Goal: Transaction & Acquisition: Book appointment/travel/reservation

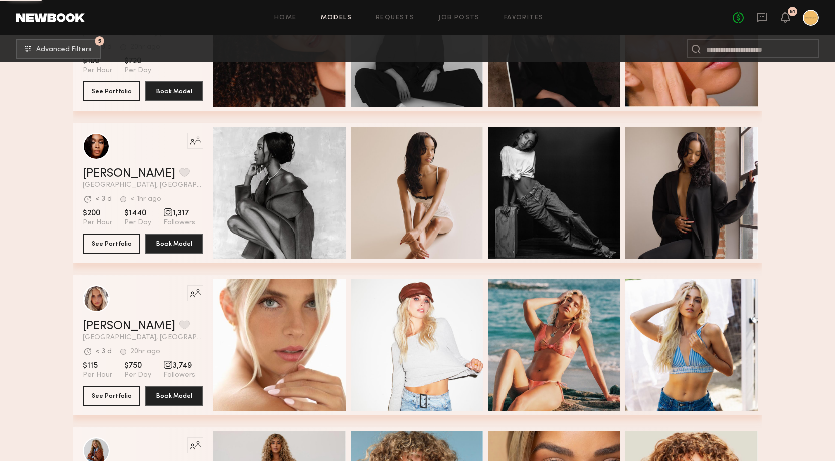
scroll to position [3108, 0]
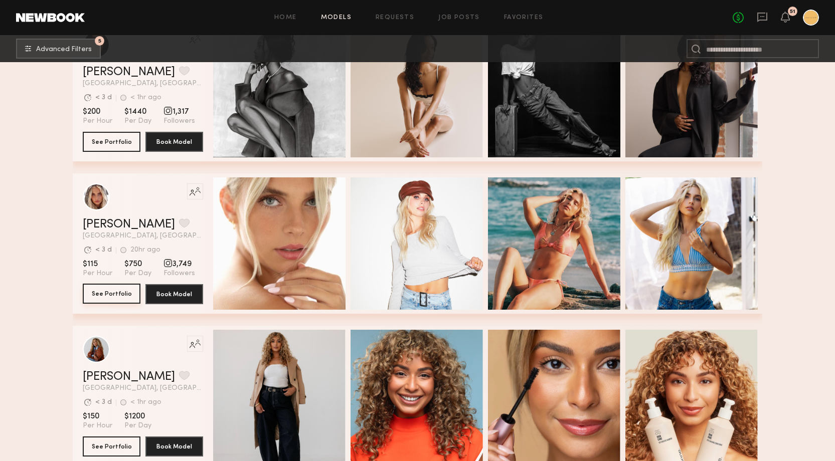
click at [114, 288] on button "See Portfolio" at bounding box center [112, 294] width 58 height 20
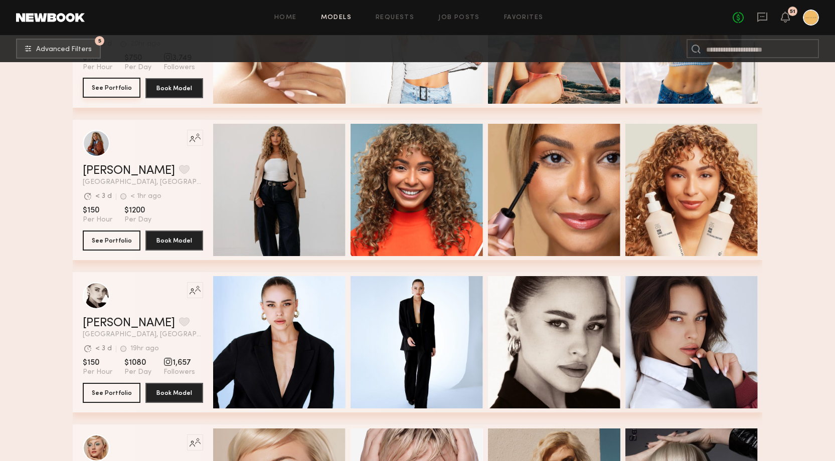
scroll to position [3322, 0]
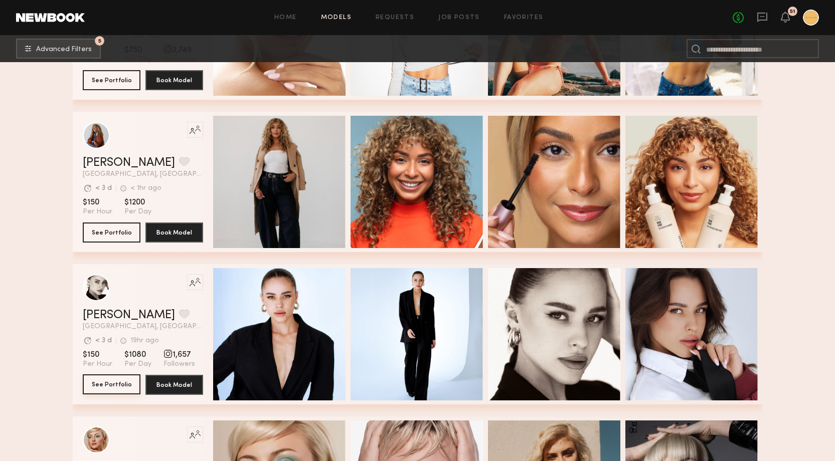
click at [112, 385] on button "See Portfolio" at bounding box center [112, 384] width 58 height 20
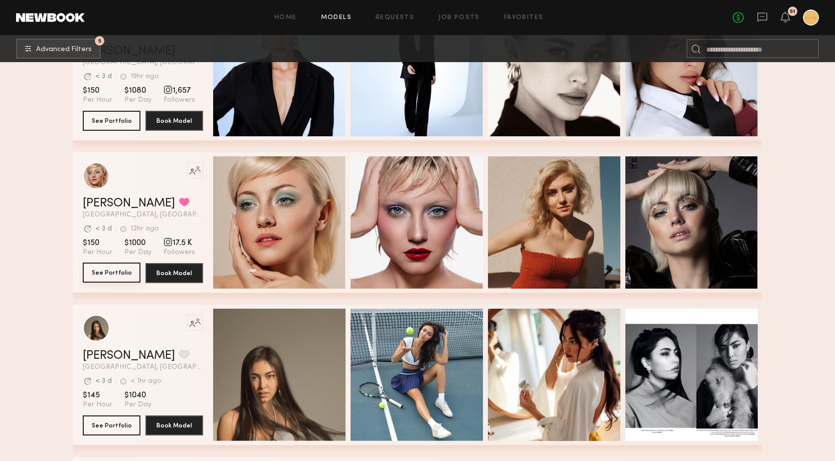
click at [121, 271] on button "See Portfolio" at bounding box center [112, 273] width 58 height 20
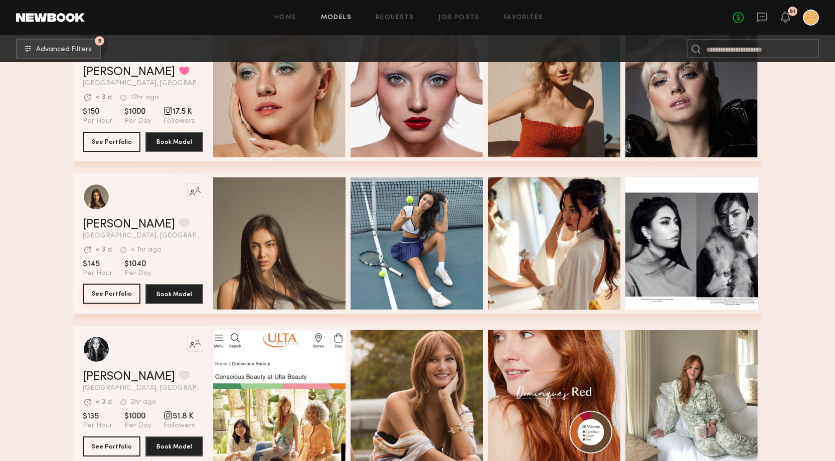
click at [119, 296] on button "See Portfolio" at bounding box center [112, 294] width 58 height 20
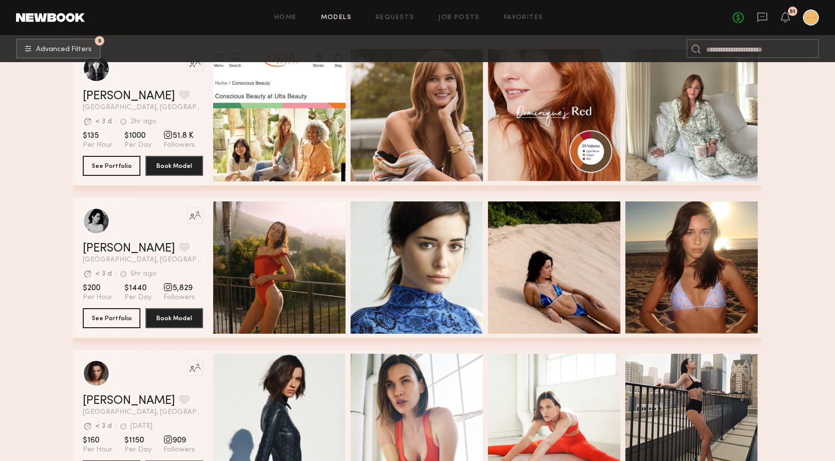
scroll to position [3879, 0]
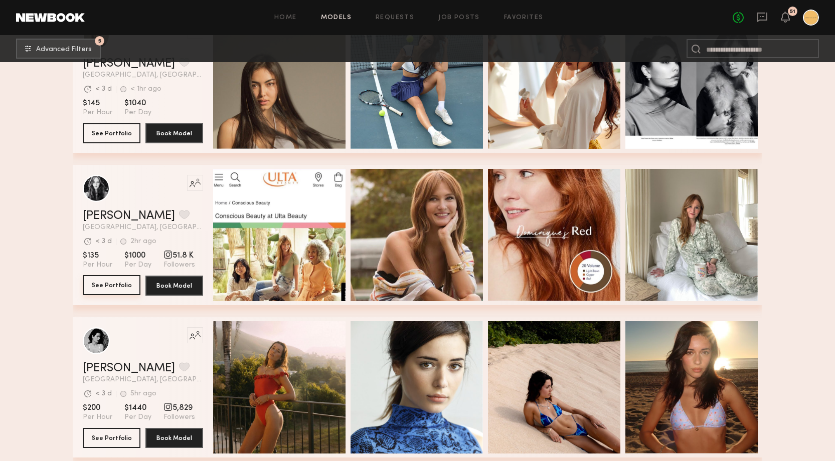
click at [117, 283] on button "See Portfolio" at bounding box center [112, 285] width 58 height 20
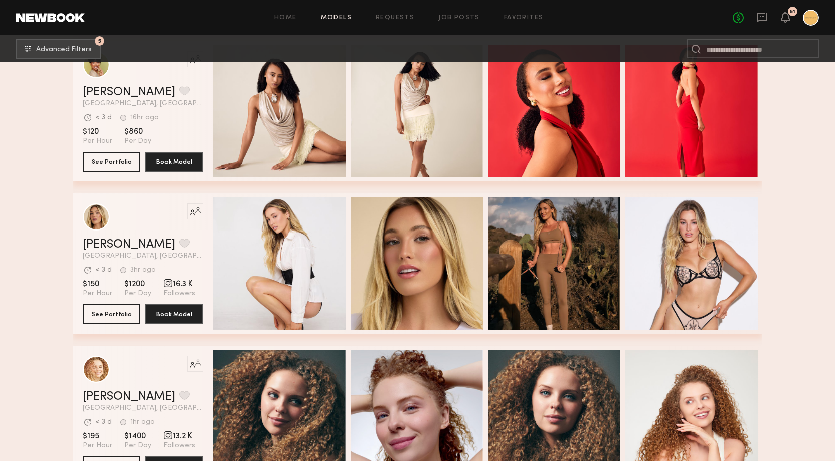
scroll to position [5045, 0]
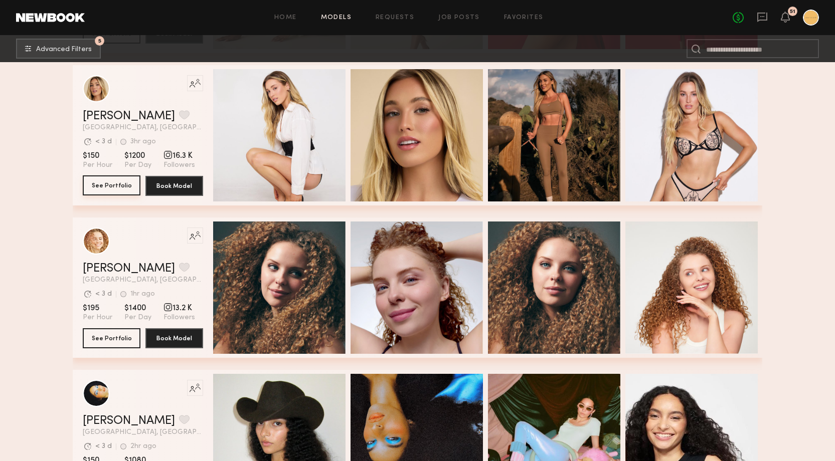
click at [120, 189] on button "See Portfolio" at bounding box center [112, 185] width 58 height 20
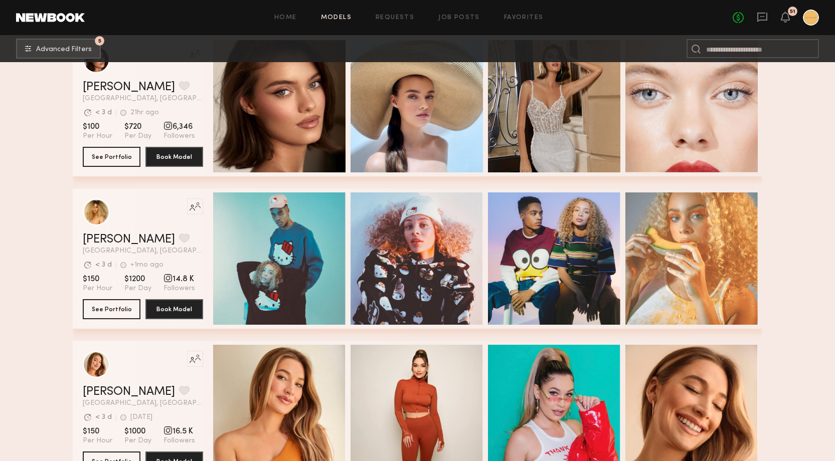
scroll to position [6566, 0]
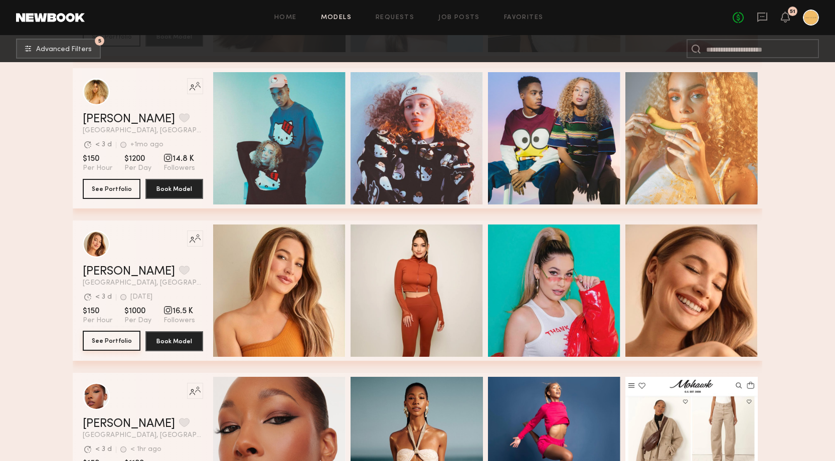
click at [112, 344] on button "See Portfolio" at bounding box center [112, 341] width 58 height 20
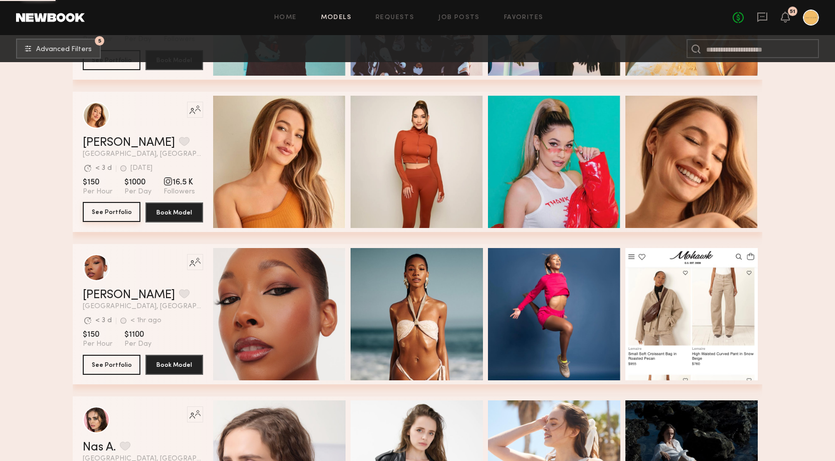
scroll to position [6804, 0]
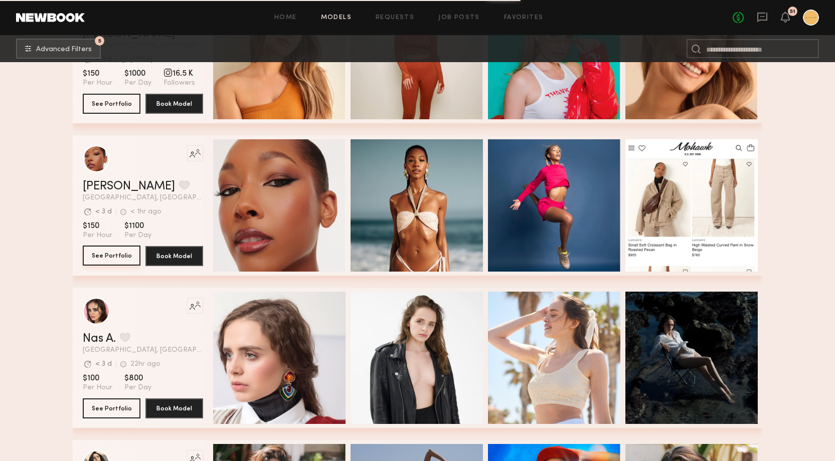
click at [124, 252] on button "See Portfolio" at bounding box center [112, 256] width 58 height 20
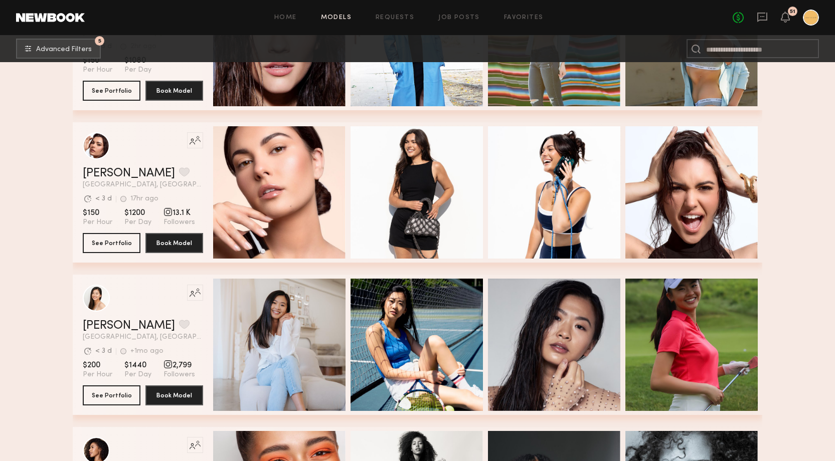
scroll to position [8333, 0]
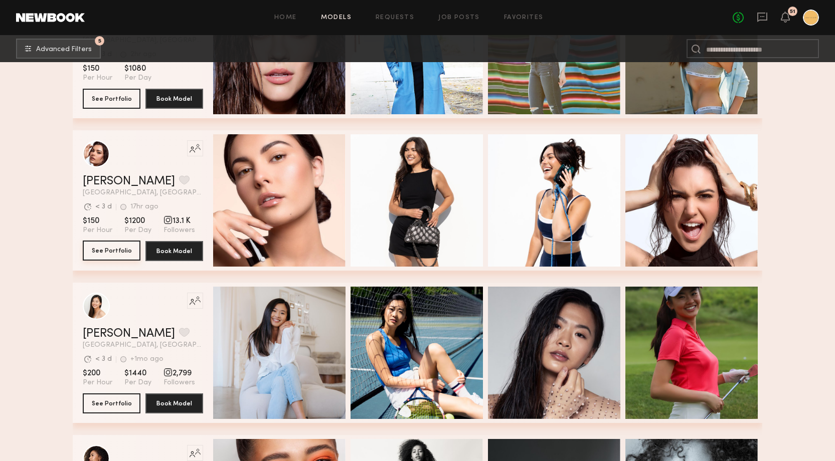
click at [111, 248] on button "See Portfolio" at bounding box center [112, 251] width 58 height 20
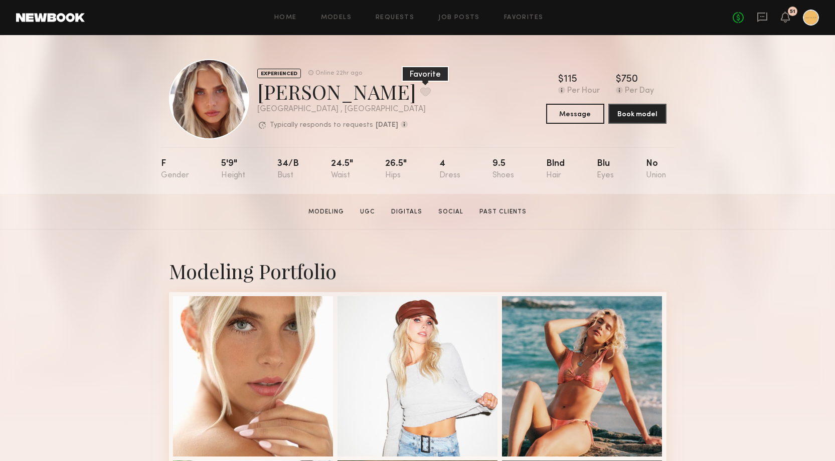
click at [420, 91] on button at bounding box center [425, 91] width 11 height 9
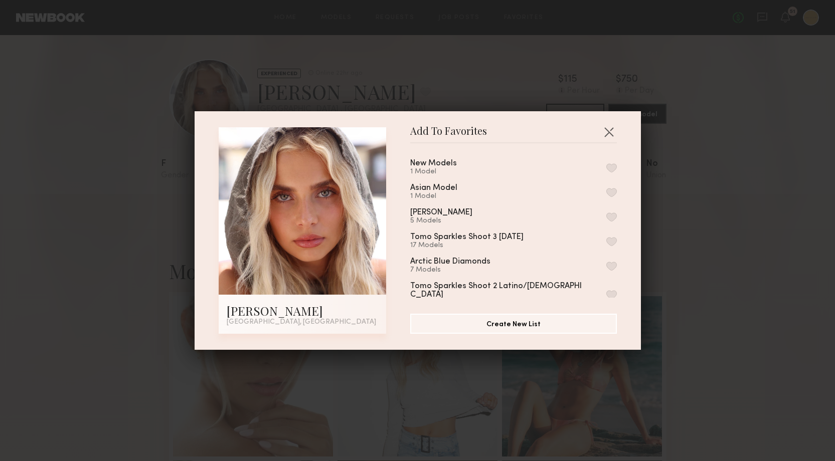
click at [613, 169] on button "button" at bounding box center [611, 167] width 11 height 9
click at [602, 123] on div "Add To Favorites Allea S. Los Angeles, CA Add To Favorites New Models 2 Models …" at bounding box center [417, 230] width 446 height 239
click at [611, 130] on button "button" at bounding box center [609, 132] width 16 height 16
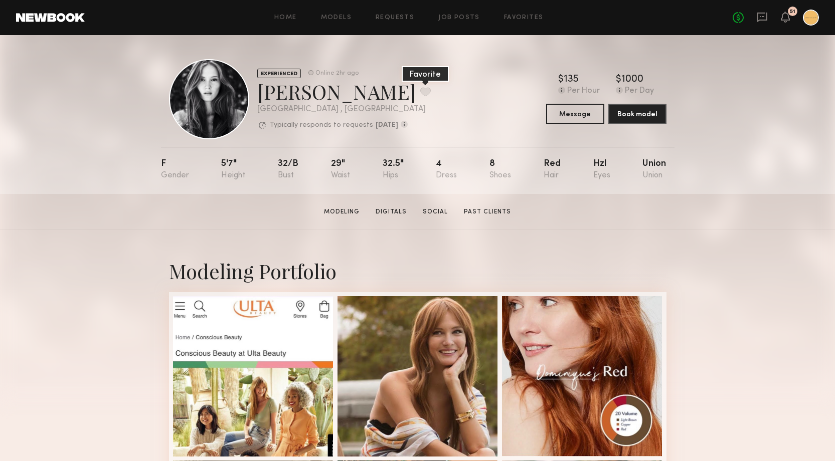
click at [420, 92] on button at bounding box center [425, 91] width 11 height 9
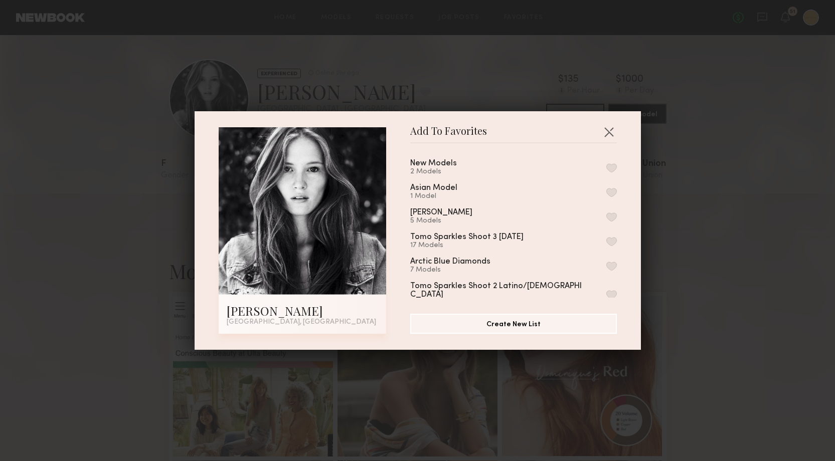
click at [611, 166] on button "button" at bounding box center [611, 167] width 11 height 9
click at [607, 133] on button "button" at bounding box center [609, 132] width 16 height 16
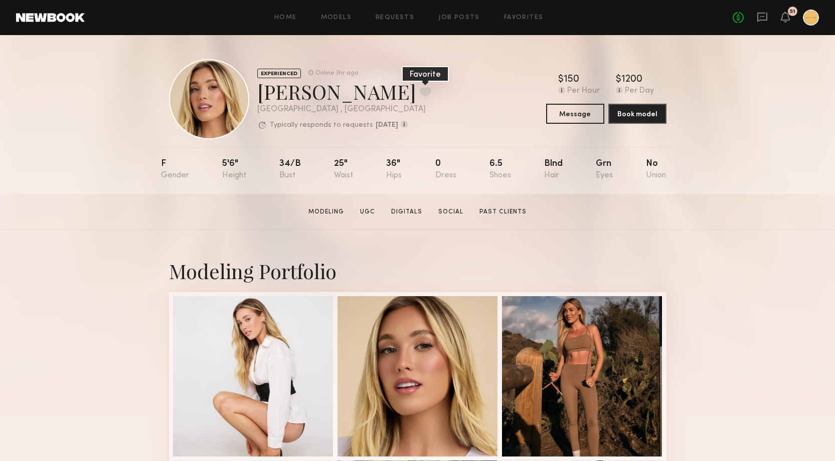
click at [420, 90] on button at bounding box center [425, 91] width 11 height 9
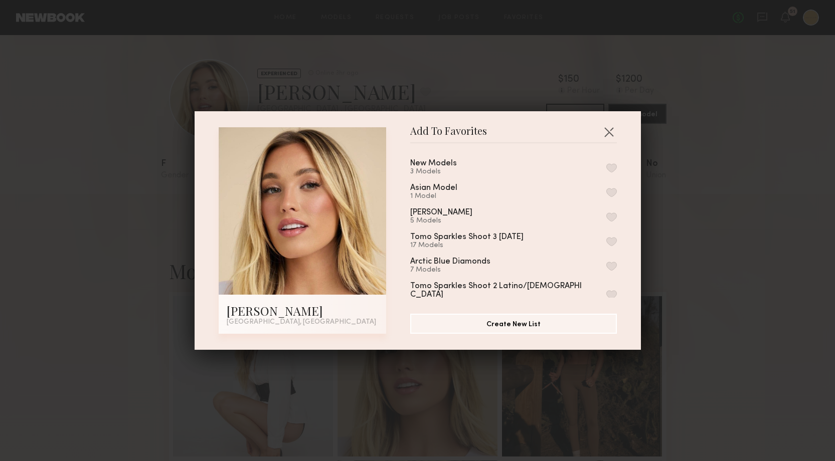
click at [610, 168] on button "button" at bounding box center [611, 167] width 11 height 9
click at [610, 131] on button "button" at bounding box center [609, 132] width 16 height 16
